Goal: Task Accomplishment & Management: Manage account settings

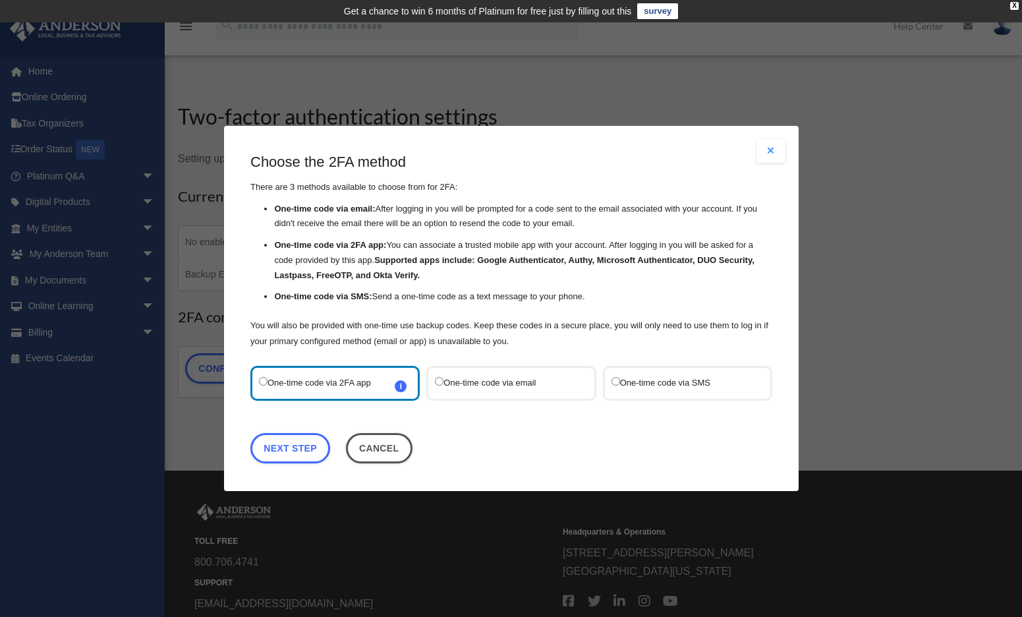
click at [649, 383] on label "One-time code via SMS" at bounding box center [680, 383] width 139 height 18
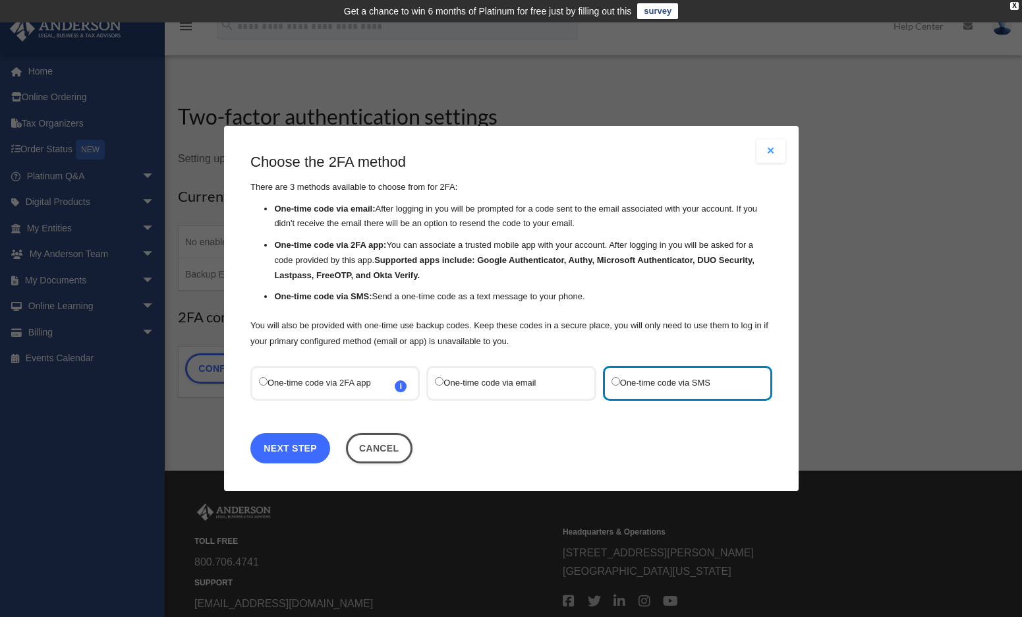
click at [299, 444] on link "Next Step" at bounding box center [290, 448] width 80 height 30
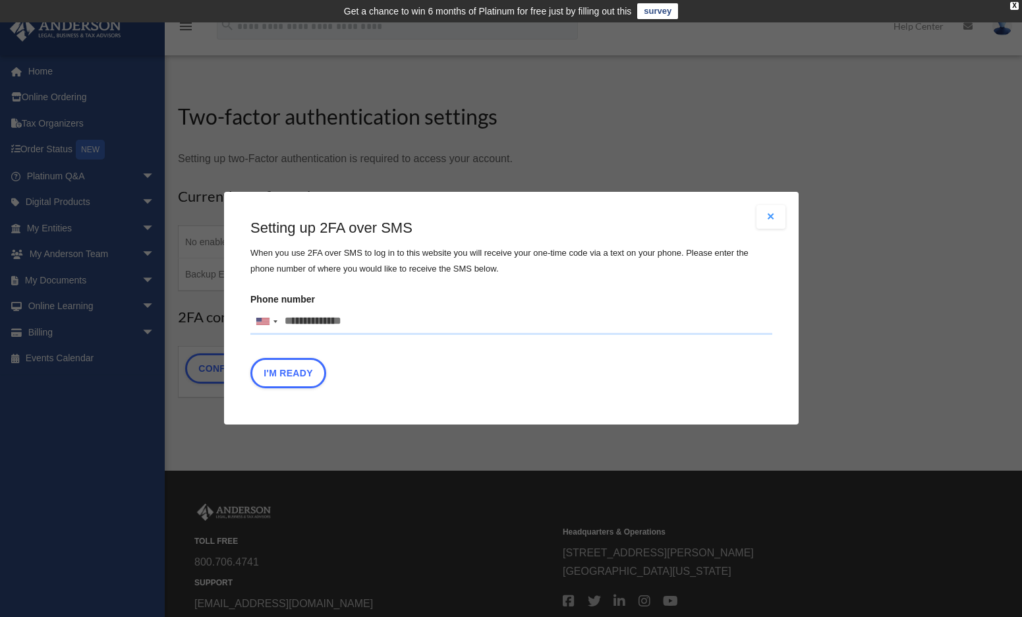
click at [327, 317] on input "Phone number United States +1 United Kingdom +44 Afghanistan (‫افغانستان‬‎) +93…" at bounding box center [511, 321] width 522 height 26
type input "**********"
click at [288, 368] on button "I'm Ready" at bounding box center [288, 373] width 76 height 30
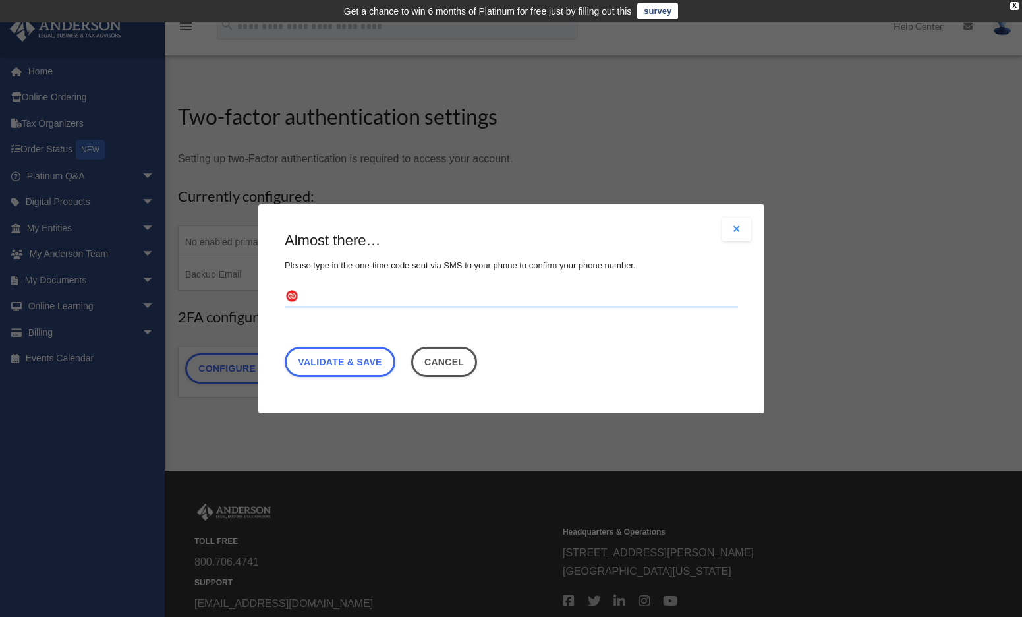
click at [335, 300] on input "text" at bounding box center [511, 296] width 453 height 21
type input "******"
click at [334, 365] on link "Validate & Save" at bounding box center [340, 361] width 111 height 30
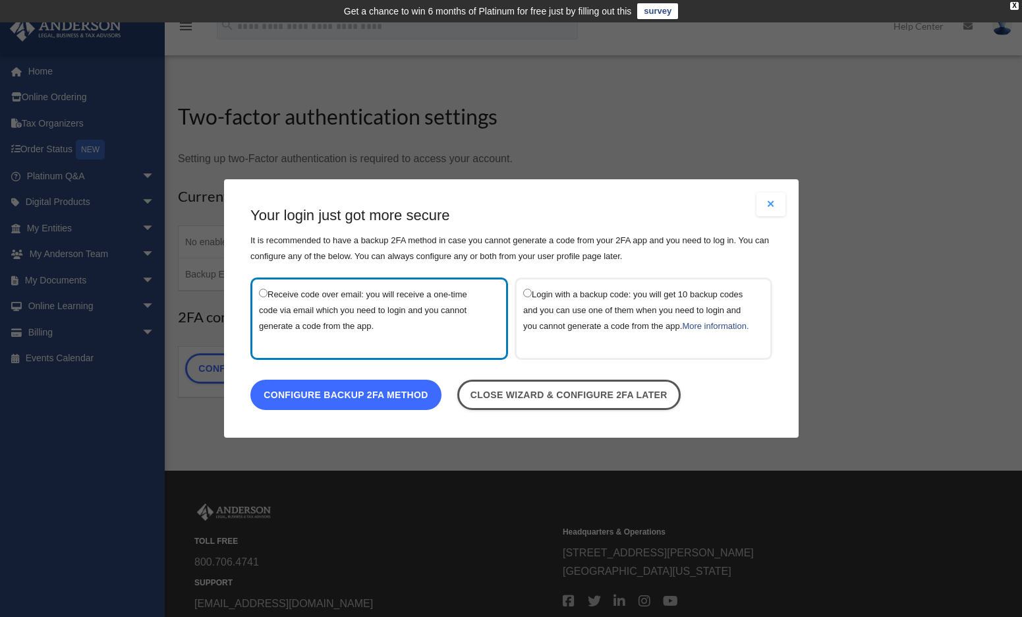
click at [365, 397] on link "Configure backup 2FA method" at bounding box center [345, 394] width 191 height 30
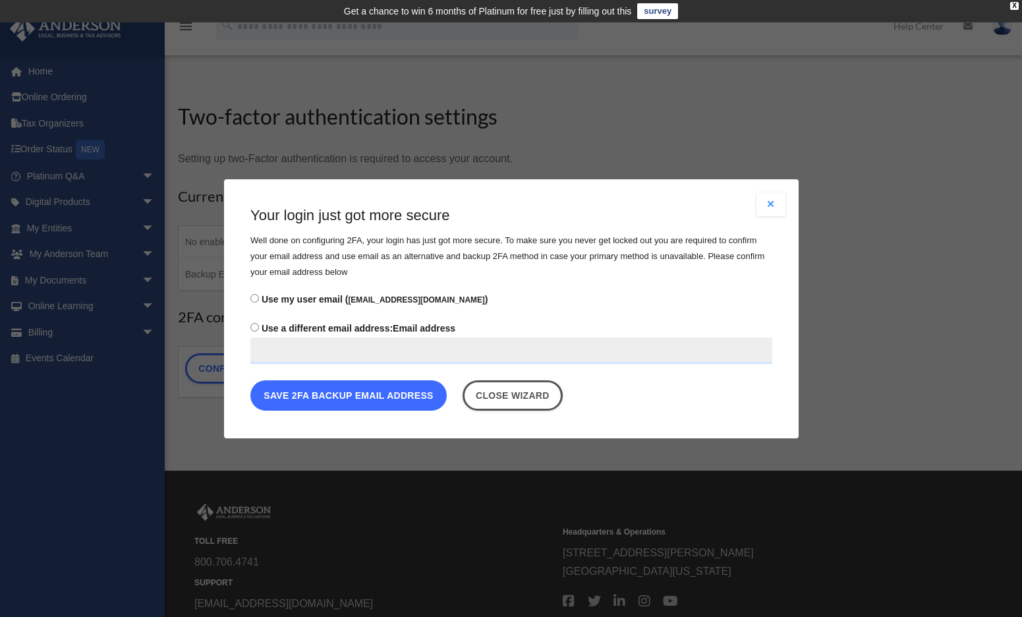
click at [322, 397] on button "Save 2FA backup email address" at bounding box center [348, 394] width 196 height 30
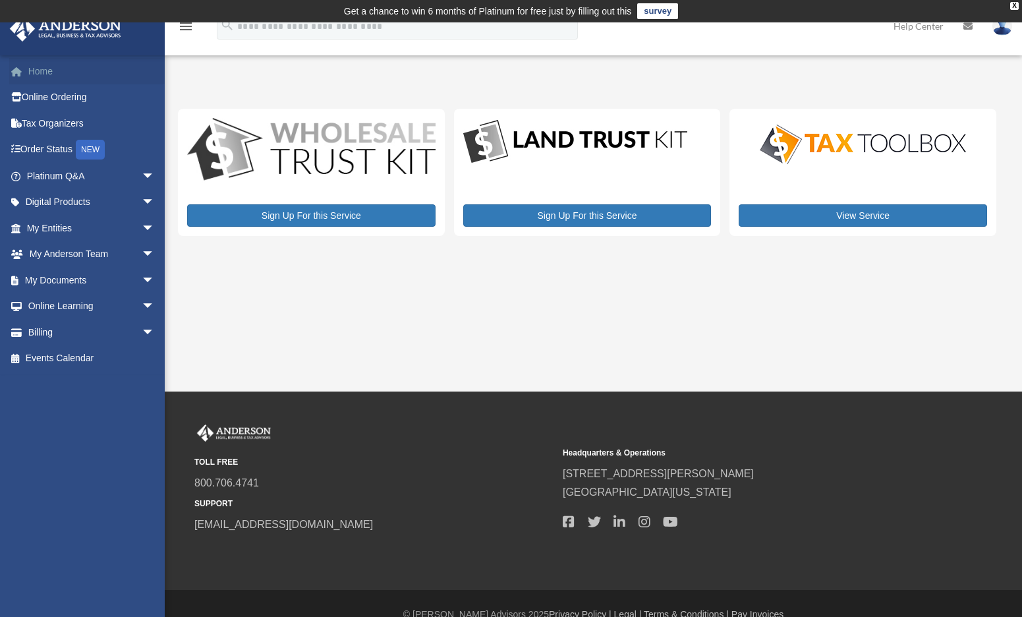
click at [59, 69] on link "Home" at bounding box center [91, 71] width 165 height 26
click at [40, 72] on link "Home" at bounding box center [91, 71] width 165 height 26
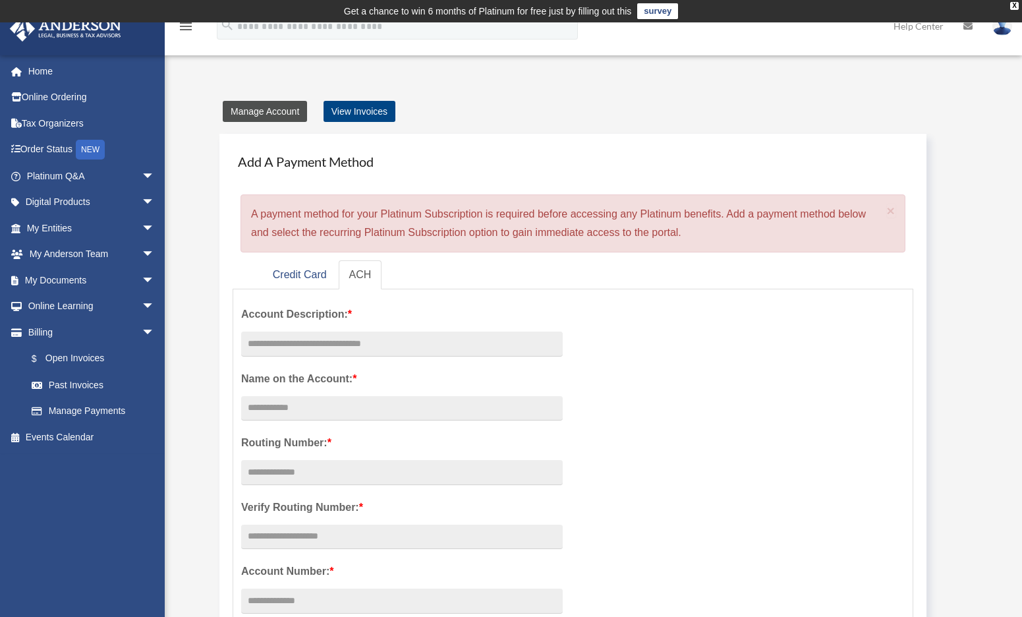
click at [262, 107] on link "Manage Account" at bounding box center [265, 111] width 84 height 21
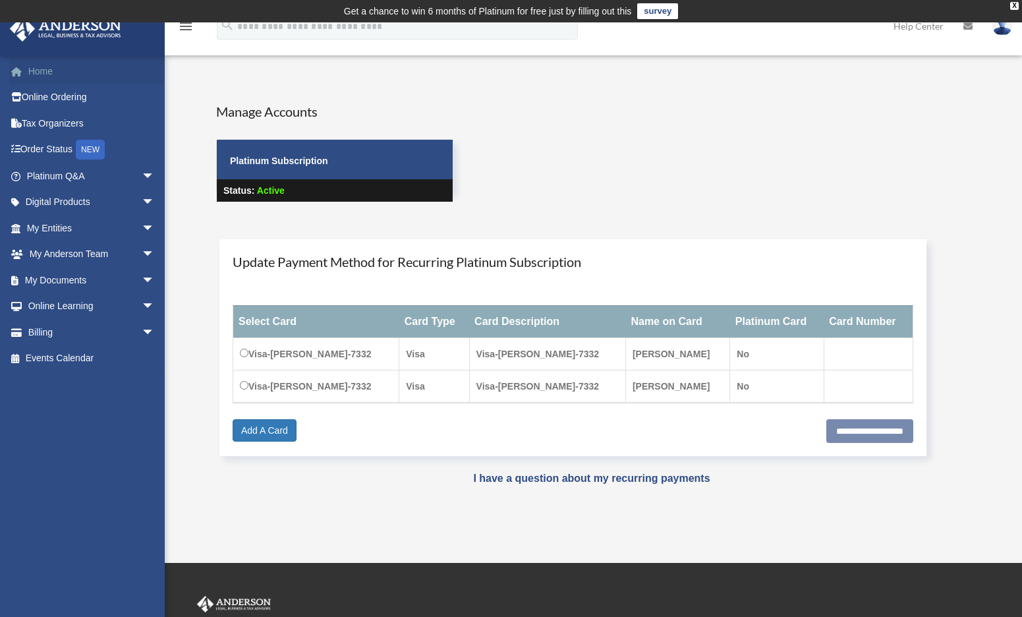
click at [50, 73] on link "Home" at bounding box center [91, 71] width 165 height 26
click at [1013, 9] on div "X" at bounding box center [1014, 6] width 9 height 8
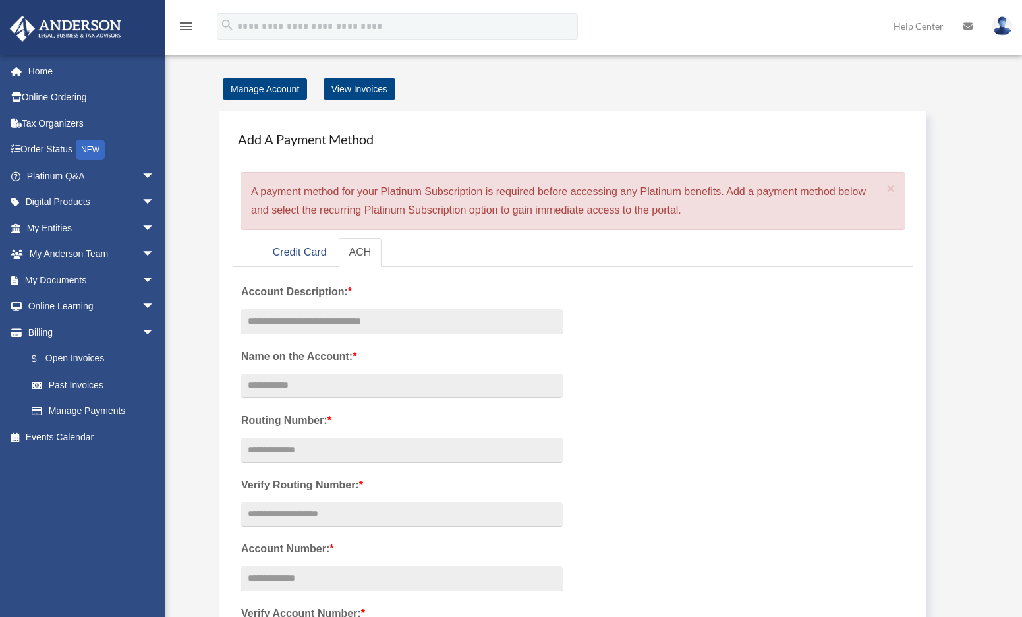
click at [1002, 26] on img at bounding box center [1002, 25] width 20 height 19
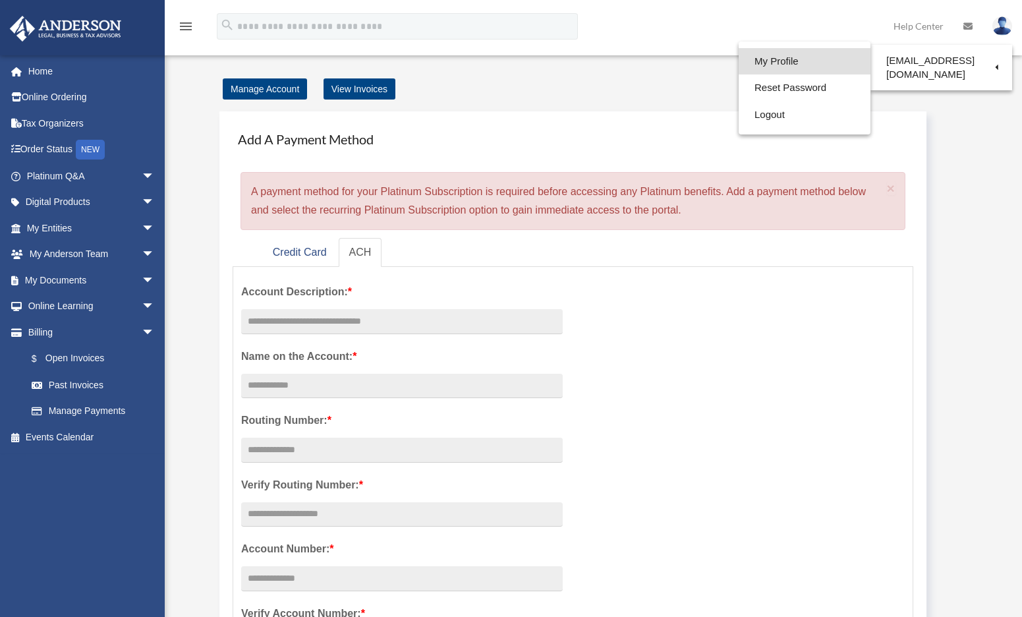
click at [793, 61] on link "My Profile" at bounding box center [804, 61] width 132 height 27
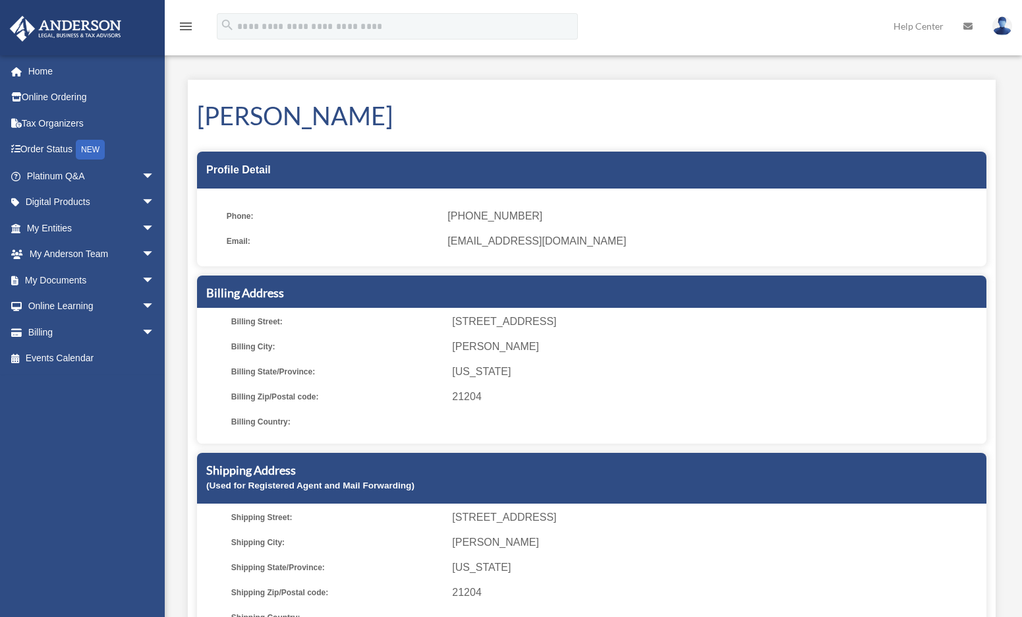
click at [479, 348] on span "[PERSON_NAME]" at bounding box center [717, 346] width 530 height 18
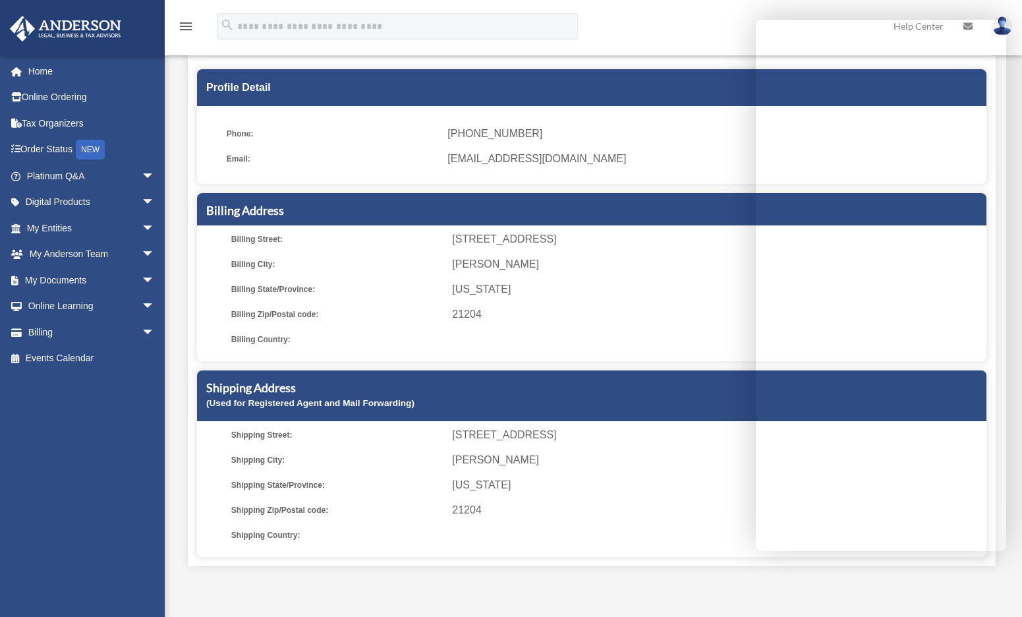
scroll to position [103, 0]
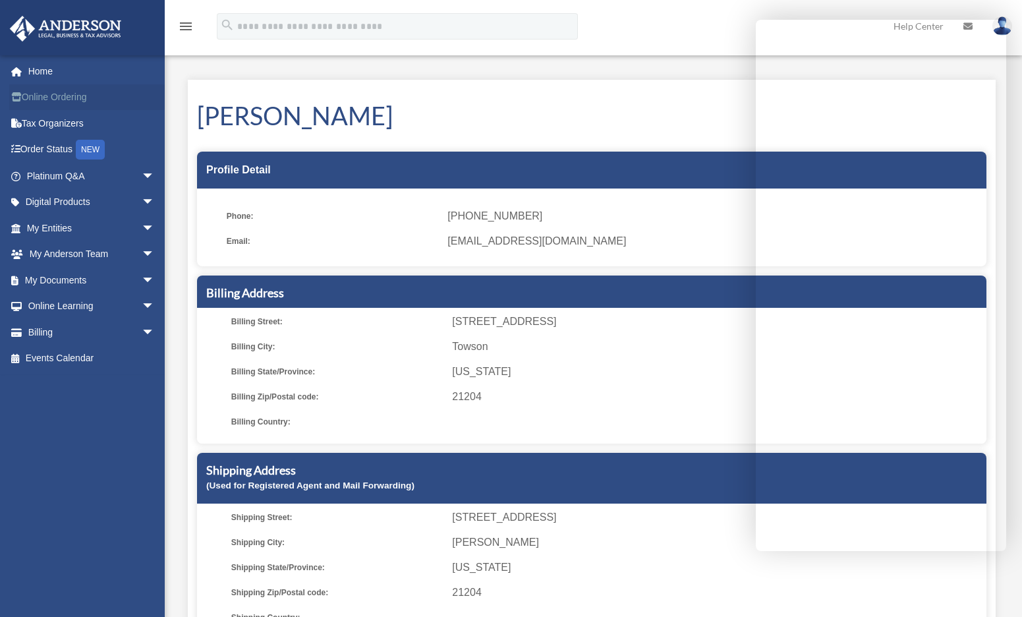
click at [50, 101] on link "Online Ordering" at bounding box center [91, 97] width 165 height 26
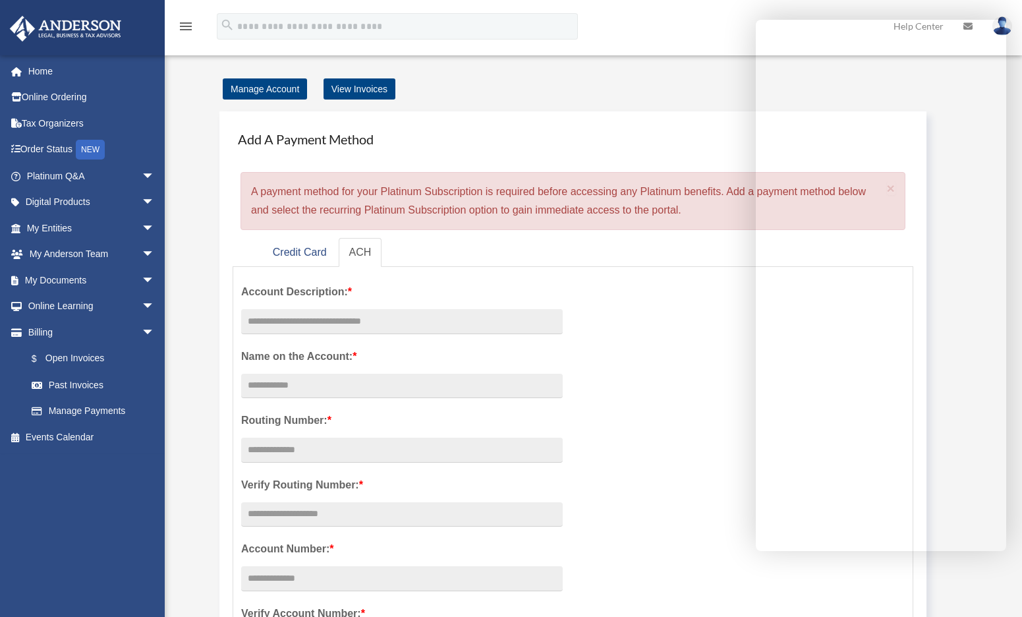
click at [1018, 82] on div "Add Card date_range Published on Last updated June 7, 2024 April 13, 2021 by co…" at bounding box center [593, 582] width 857 height 1051
click at [259, 92] on link "Manage Account" at bounding box center [265, 88] width 84 height 21
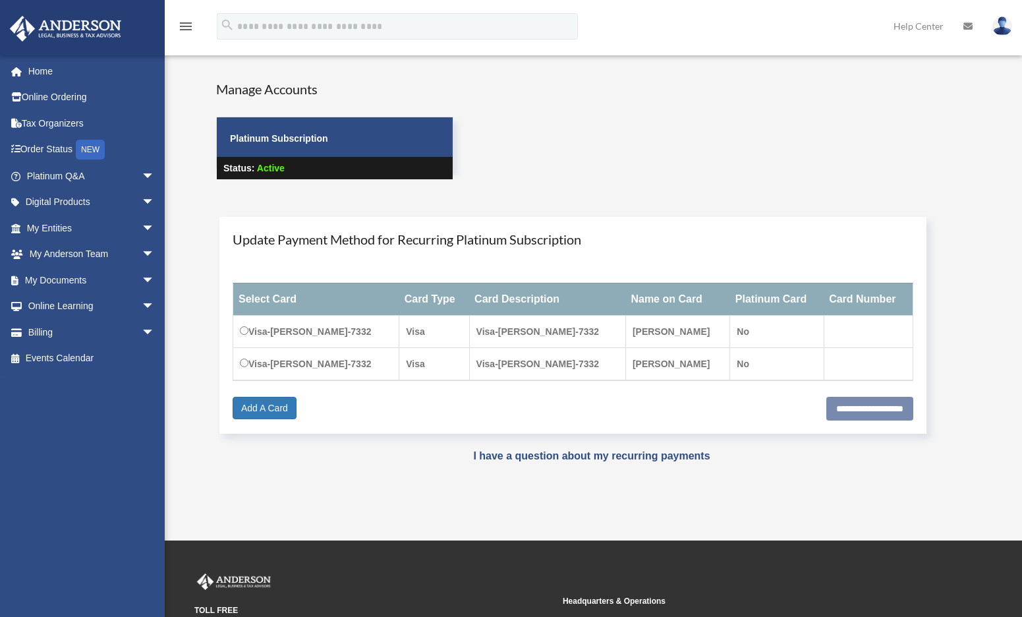
click at [254, 92] on h4 "Manage Accounts" at bounding box center [334, 89] width 237 height 18
click at [1002, 22] on img at bounding box center [1002, 25] width 20 height 19
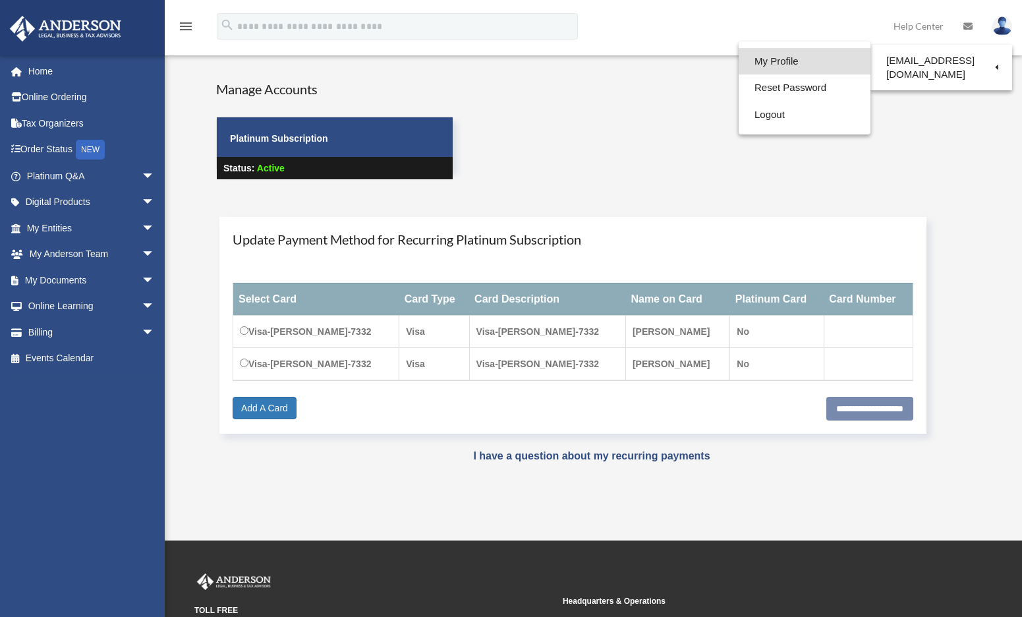
click at [799, 58] on link "My Profile" at bounding box center [804, 61] width 132 height 27
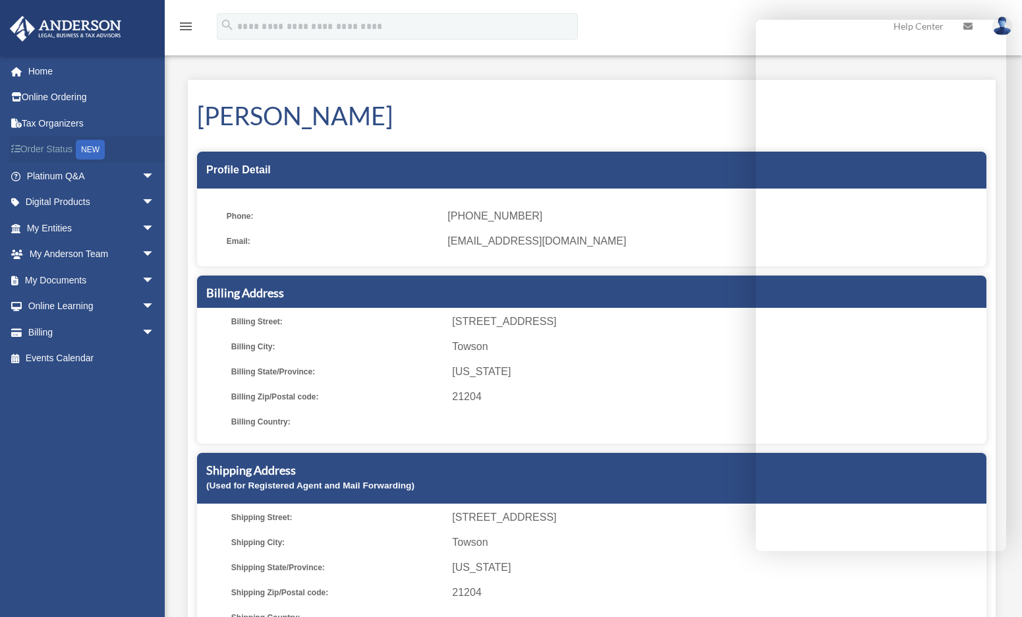
click at [43, 150] on link "Order Status NEW" at bounding box center [91, 149] width 165 height 27
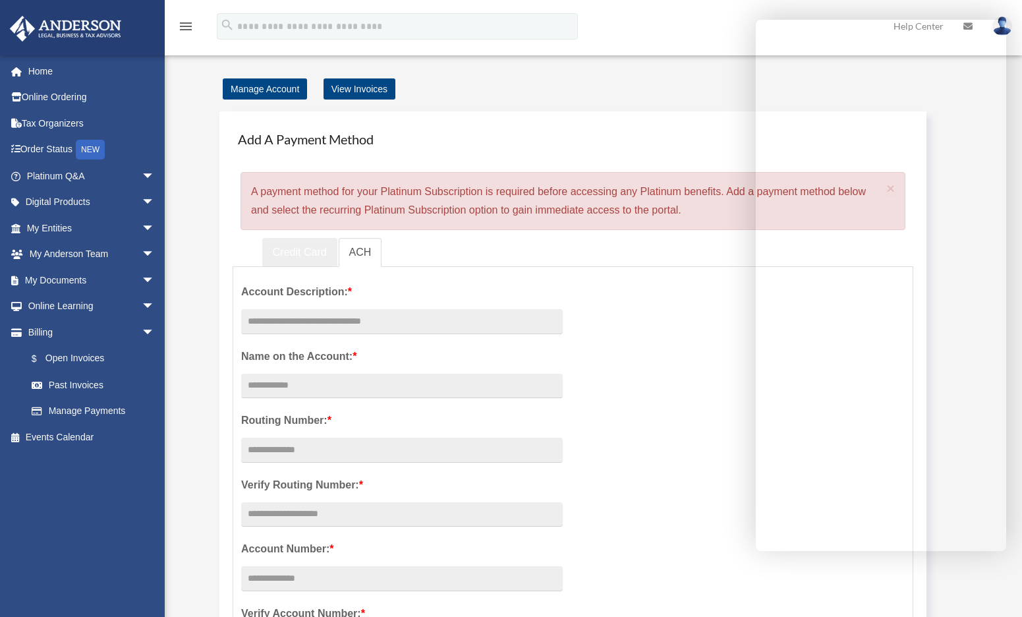
click at [296, 256] on link "Credit Card" at bounding box center [299, 253] width 75 height 30
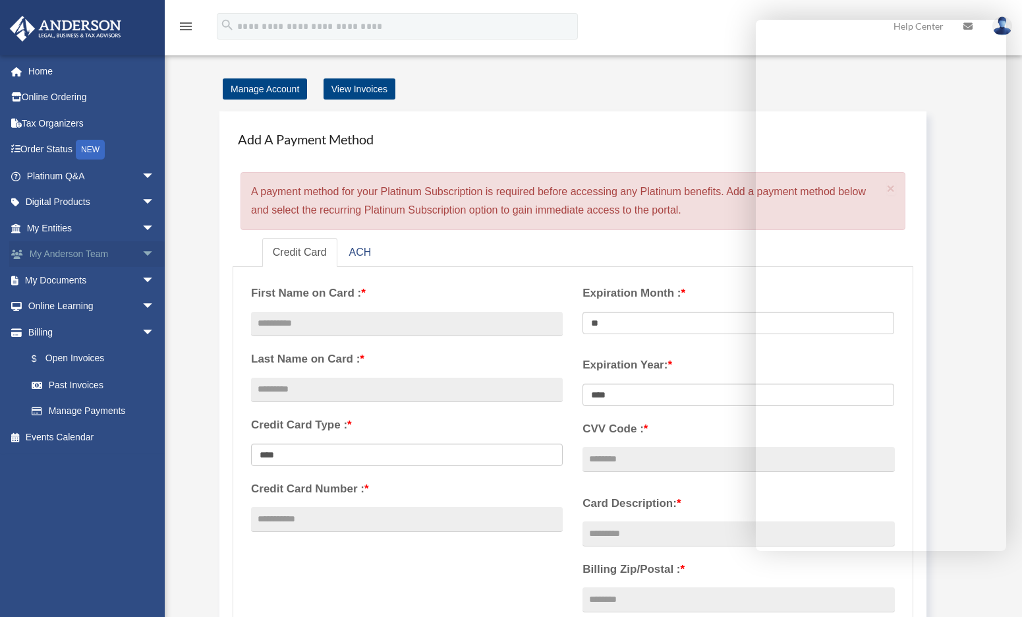
click at [142, 253] on span "arrow_drop_down" at bounding box center [155, 254] width 26 height 27
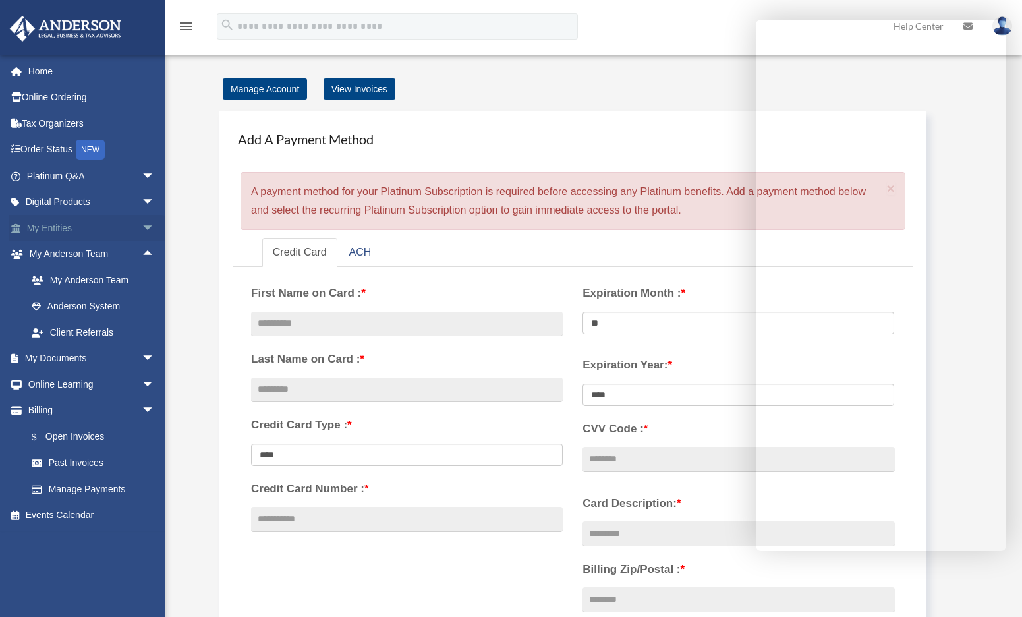
click at [144, 223] on span "arrow_drop_down" at bounding box center [155, 228] width 26 height 27
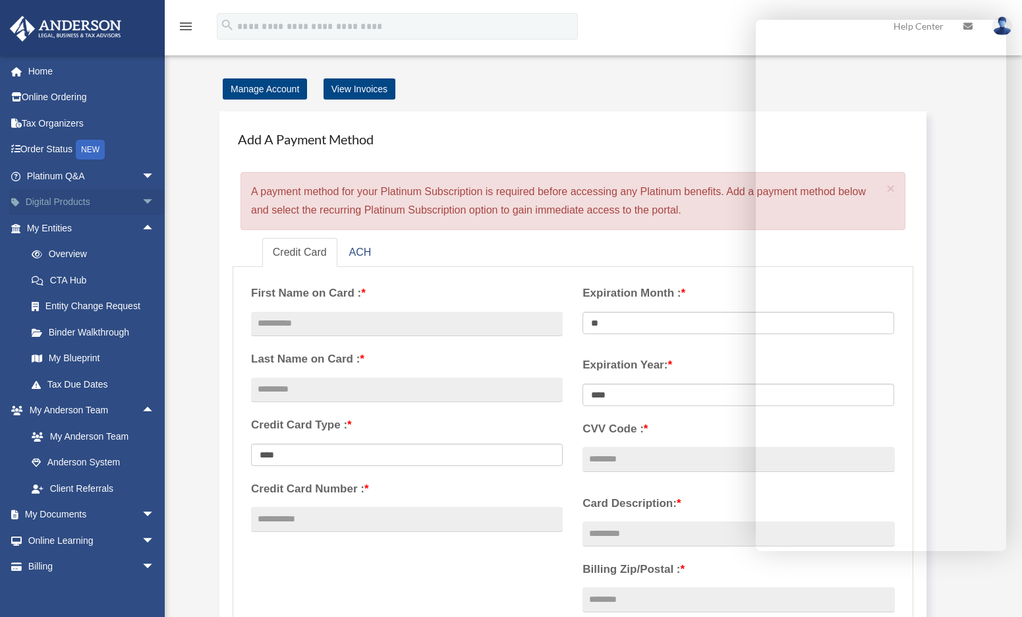
click at [98, 202] on link "Digital Products arrow_drop_down" at bounding box center [91, 202] width 165 height 26
click at [142, 202] on span "arrow_drop_down" at bounding box center [155, 202] width 26 height 27
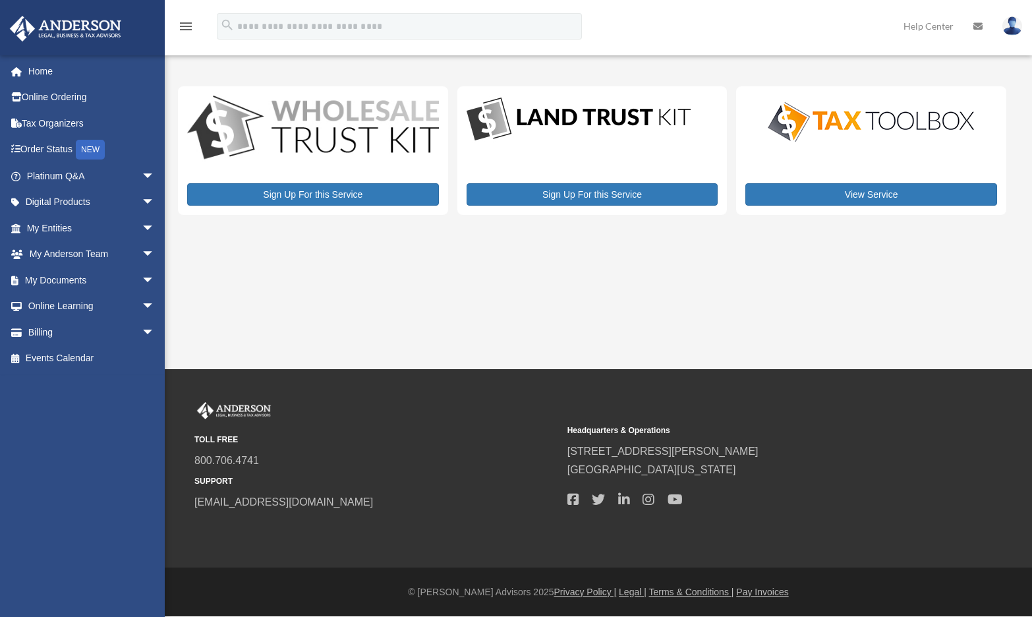
click at [1008, 27] on img at bounding box center [1012, 25] width 20 height 19
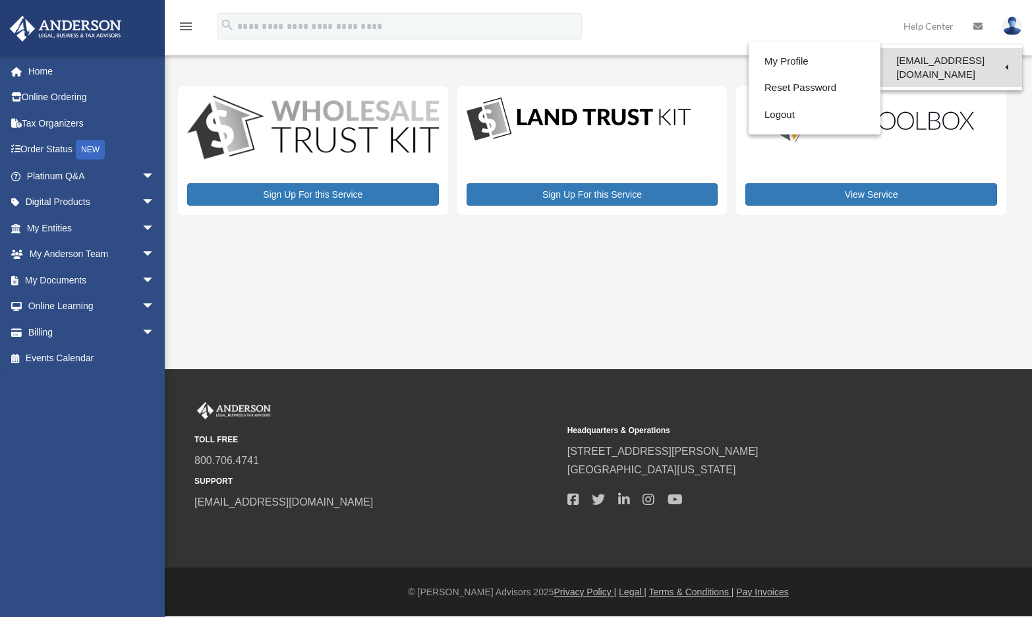
click at [937, 66] on link "[EMAIL_ADDRESS][DOMAIN_NAME]" at bounding box center [951, 67] width 142 height 39
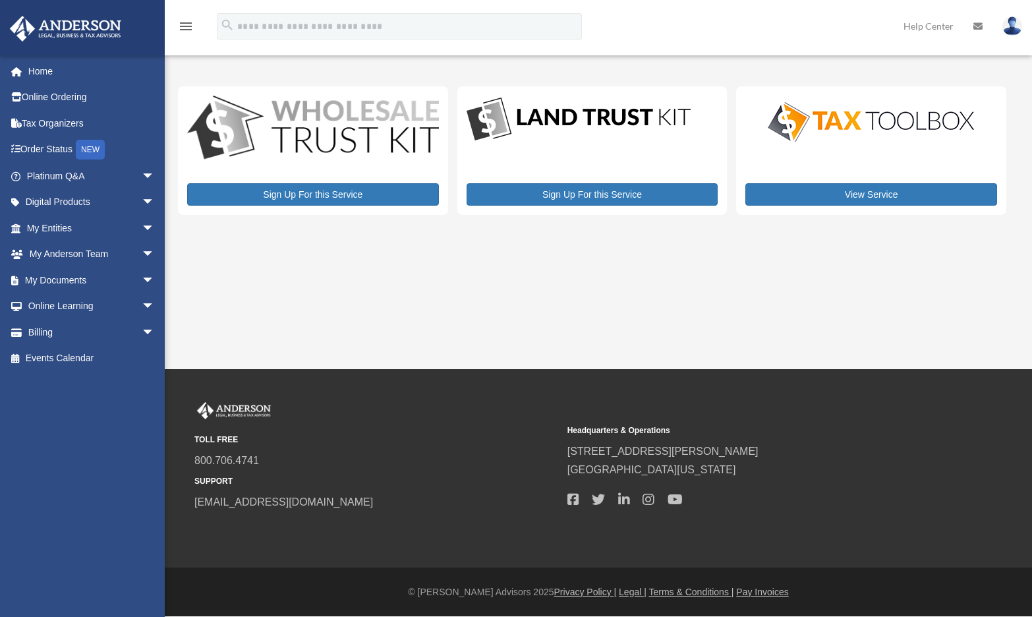
click at [1018, 25] on img at bounding box center [1012, 25] width 20 height 19
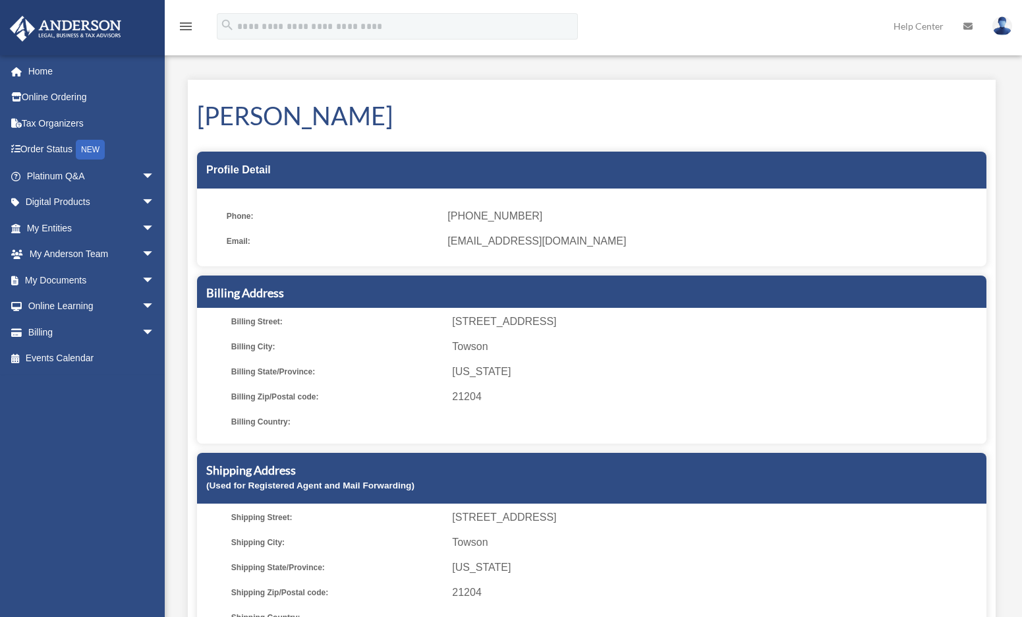
click at [1000, 27] on img at bounding box center [1002, 25] width 20 height 19
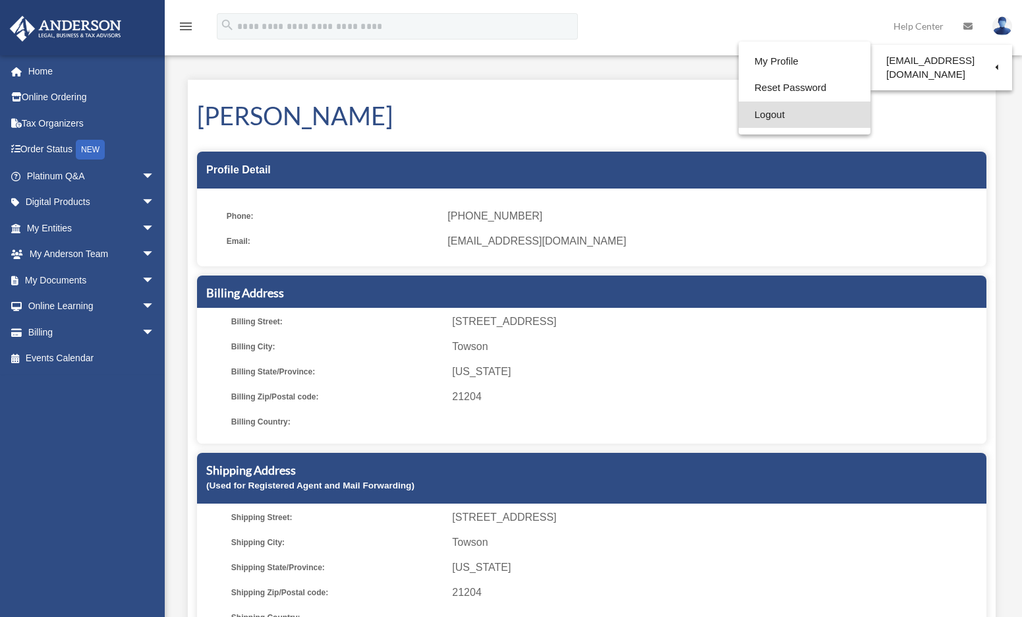
click at [775, 113] on link "Logout" at bounding box center [804, 114] width 132 height 27
